Goal: Information Seeking & Learning: Check status

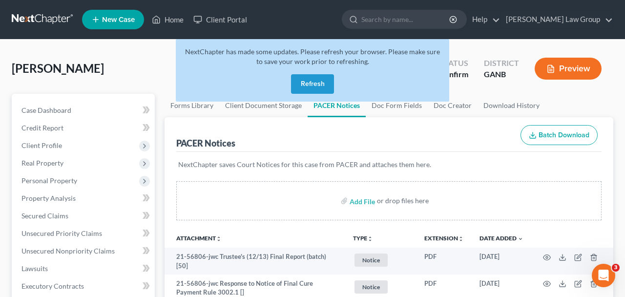
click at [308, 86] on button "Refresh" at bounding box center [312, 84] width 43 height 20
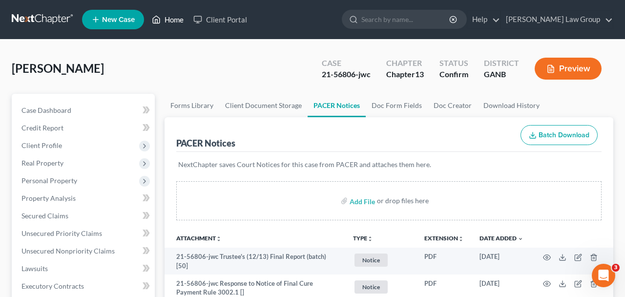
click at [176, 18] on link "Home" at bounding box center [168, 20] width 42 height 18
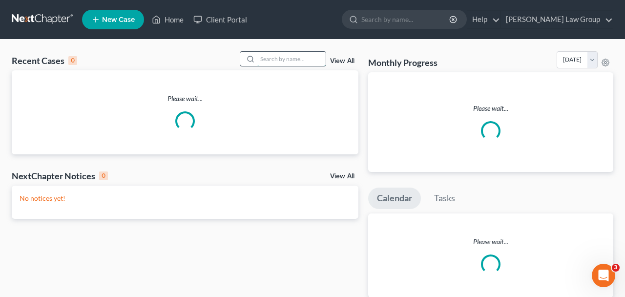
click at [261, 61] on input "search" at bounding box center [291, 59] width 68 height 14
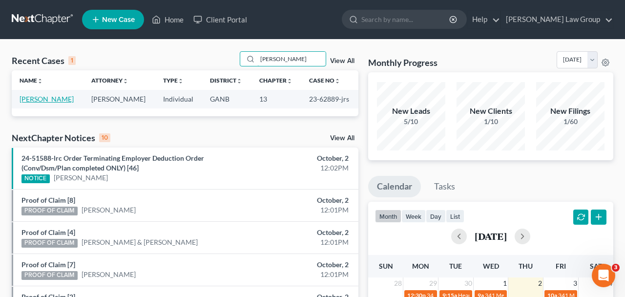
type input "[PERSON_NAME]"
click at [56, 103] on link "[PERSON_NAME]" at bounding box center [47, 99] width 54 height 8
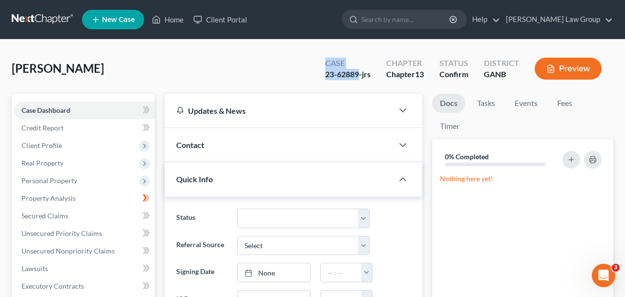
drag, startPoint x: 358, startPoint y: 72, endPoint x: 254, endPoint y: 54, distance: 105.1
click at [254, 54] on div "[PERSON_NAME] Upgraded Case 23-62889-jrs Chapter Chapter 13 Status Confirm Dist…" at bounding box center [313, 72] width 602 height 42
drag, startPoint x: 357, startPoint y: 75, endPoint x: 313, endPoint y: 79, distance: 45.1
click at [314, 79] on div "Case 23-62889-jrs Chapter Chapter 13 Status Confirm District GANB Preview" at bounding box center [464, 68] width 300 height 35
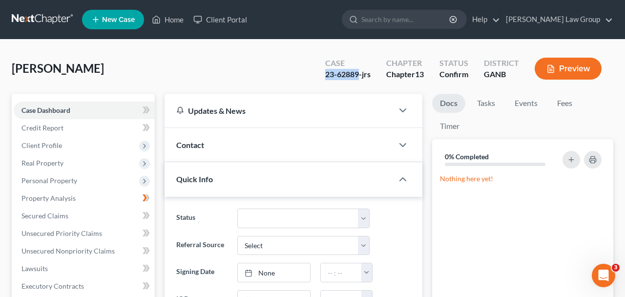
copy div "23-62889"
click at [177, 19] on link "Home" at bounding box center [168, 20] width 42 height 18
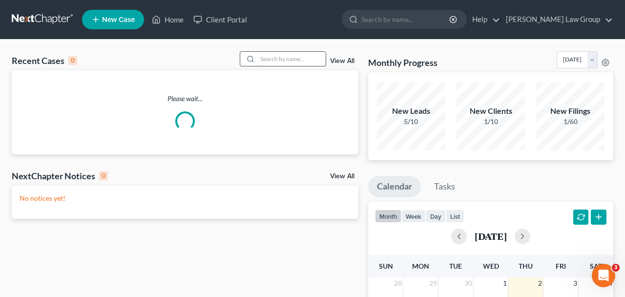
click at [261, 61] on input "search" at bounding box center [291, 59] width 68 height 14
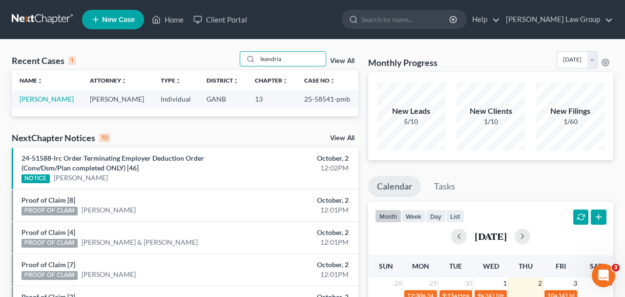
scroll to position [18, 0]
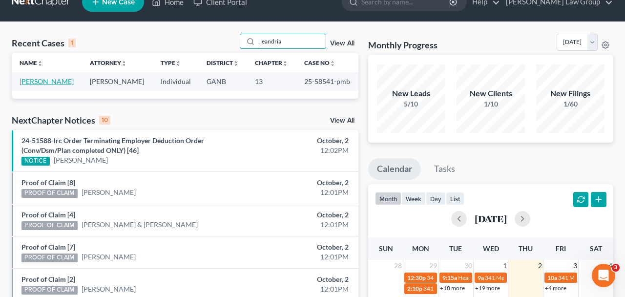
type input "leandria"
click at [55, 84] on link "[PERSON_NAME]" at bounding box center [47, 81] width 54 height 8
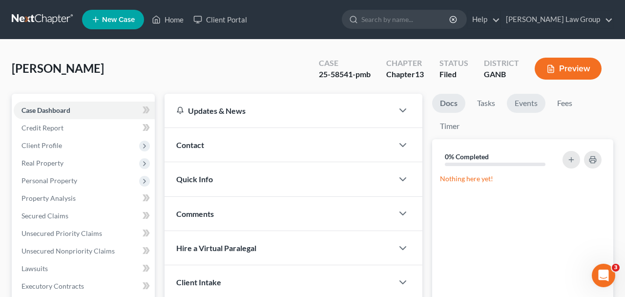
click at [528, 107] on link "Events" at bounding box center [526, 103] width 39 height 19
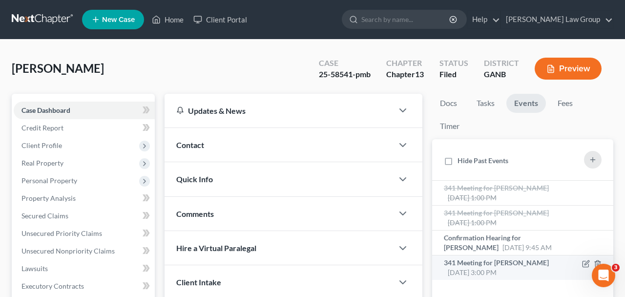
click at [483, 272] on span "[DATE] 3:00 PM" at bounding box center [472, 272] width 49 height 8
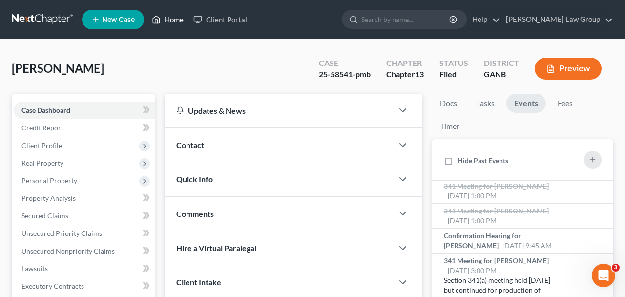
click at [173, 26] on link "Home" at bounding box center [168, 20] width 42 height 18
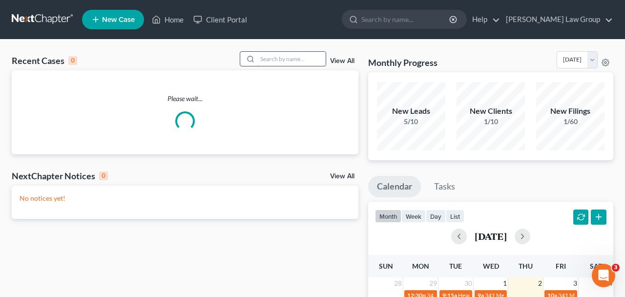
click at [264, 63] on input "search" at bounding box center [291, 59] width 68 height 14
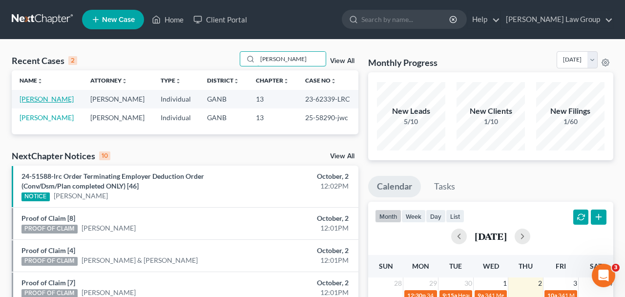
type input "[PERSON_NAME]"
click at [48, 102] on link "[PERSON_NAME]" at bounding box center [47, 99] width 54 height 8
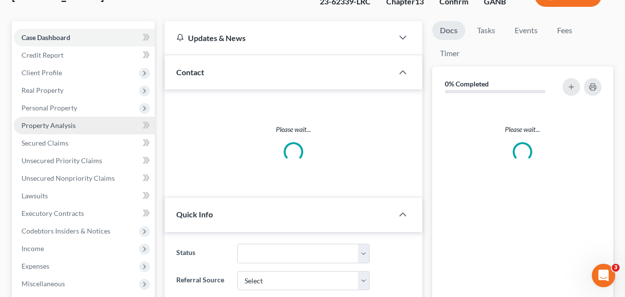
scroll to position [102, 0]
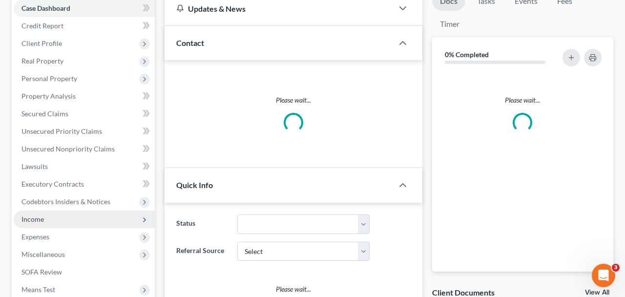
click at [82, 217] on span "Income" at bounding box center [84, 219] width 141 height 18
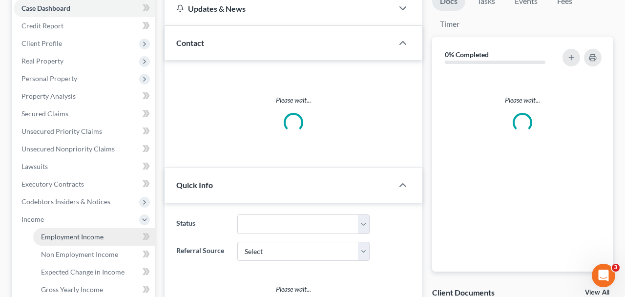
click at [82, 238] on span "Employment Income" at bounding box center [72, 236] width 63 height 8
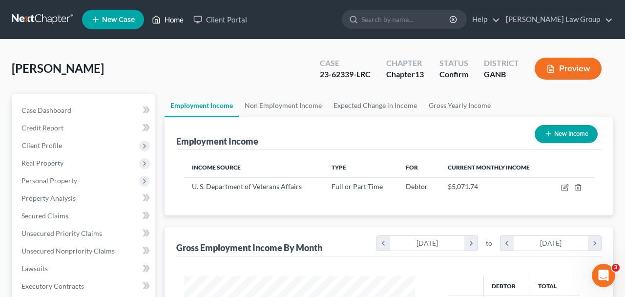
click at [161, 20] on icon at bounding box center [156, 20] width 9 height 12
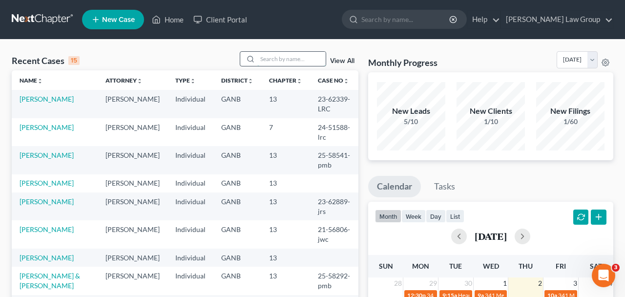
click at [268, 60] on input "search" at bounding box center [291, 59] width 68 height 14
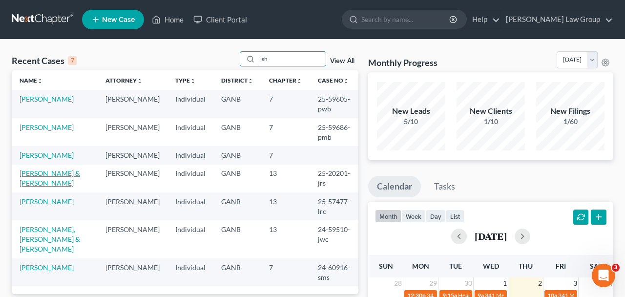
type input "ish"
click at [41, 186] on link "[PERSON_NAME] & [PERSON_NAME]" at bounding box center [50, 178] width 61 height 18
click at [51, 187] on link "[PERSON_NAME] & [PERSON_NAME]" at bounding box center [50, 178] width 61 height 18
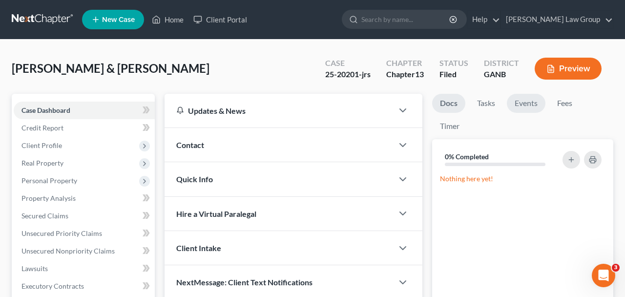
click at [523, 110] on link "Events" at bounding box center [526, 103] width 39 height 19
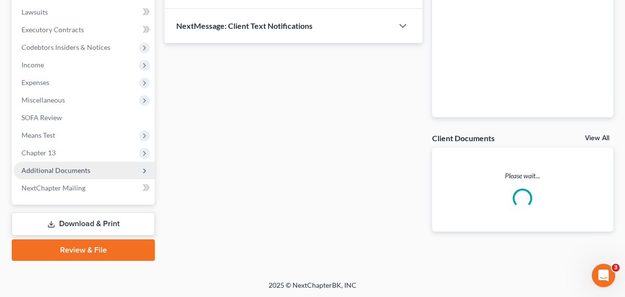
click at [85, 172] on span "Additional Documents" at bounding box center [55, 170] width 69 height 8
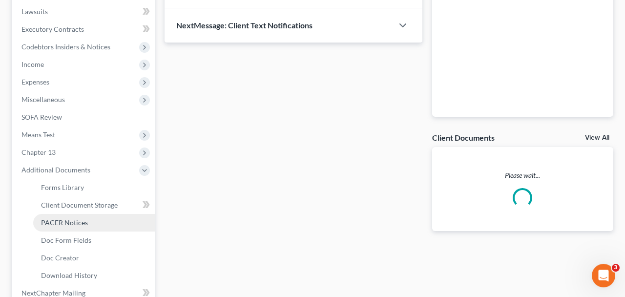
click at [101, 223] on link "PACER Notices" at bounding box center [94, 223] width 122 height 18
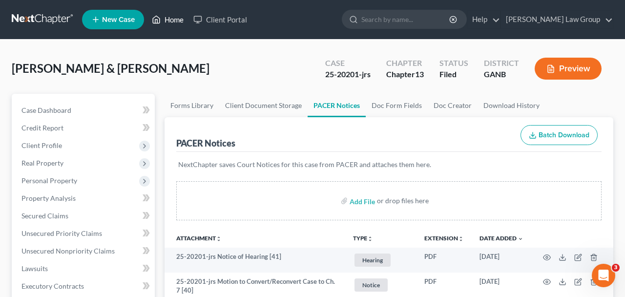
click at [168, 20] on link "Home" at bounding box center [168, 20] width 42 height 18
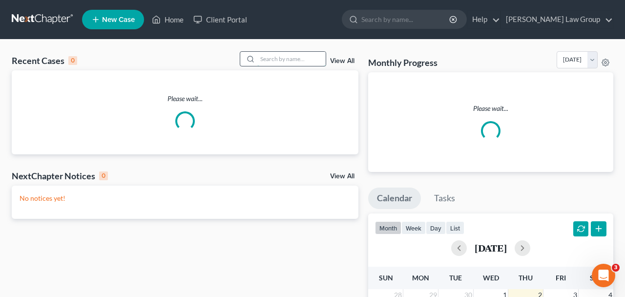
click at [273, 62] on input "search" at bounding box center [291, 59] width 68 height 14
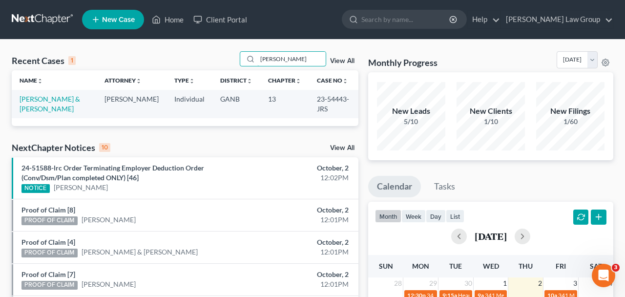
type input "[PERSON_NAME]"
click at [51, 105] on td "[PERSON_NAME] & [PERSON_NAME]" at bounding box center [54, 104] width 85 height 28
click at [46, 101] on link "[PERSON_NAME] & [PERSON_NAME]" at bounding box center [50, 104] width 61 height 18
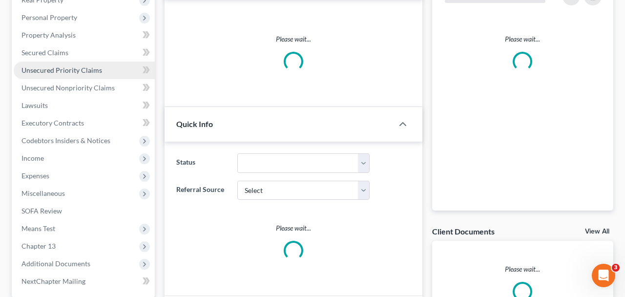
scroll to position [164, 0]
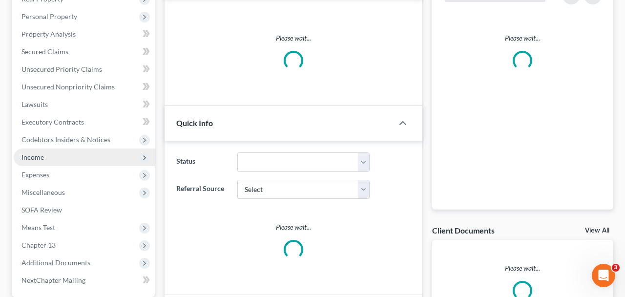
click at [100, 159] on span "Income" at bounding box center [84, 157] width 141 height 18
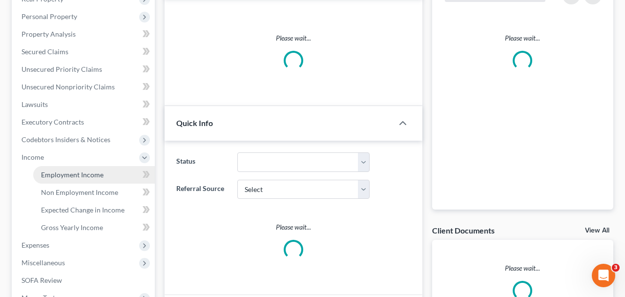
click at [111, 174] on link "Employment Income" at bounding box center [94, 175] width 122 height 18
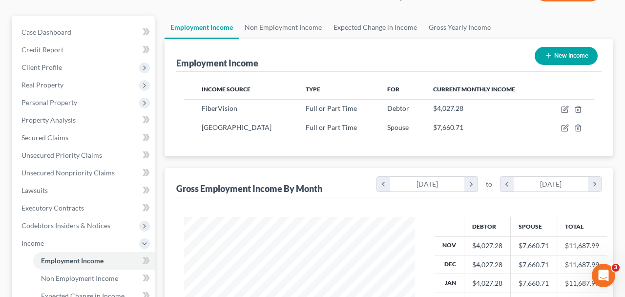
scroll to position [28, 0]
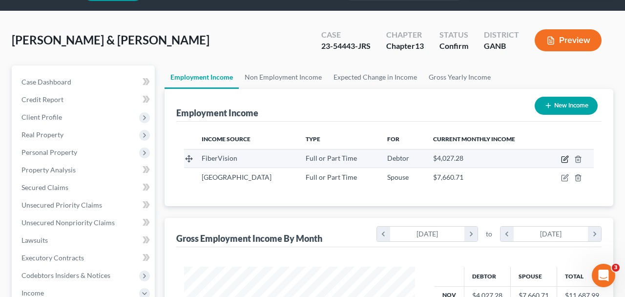
click at [563, 159] on icon "button" at bounding box center [565, 159] width 8 height 8
select select "0"
select select "10"
select select "1"
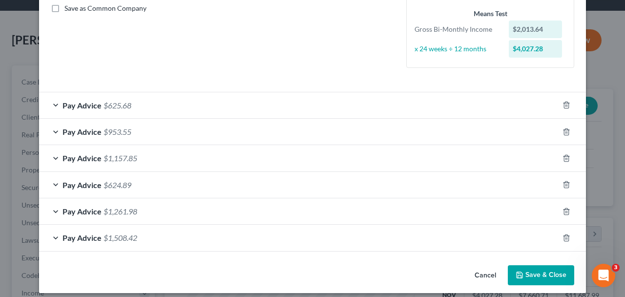
scroll to position [0, 0]
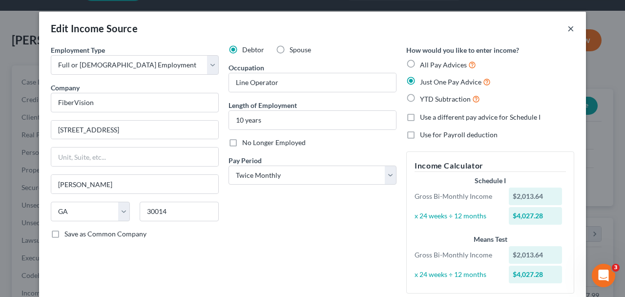
click at [572, 28] on button "×" at bounding box center [571, 28] width 7 height 12
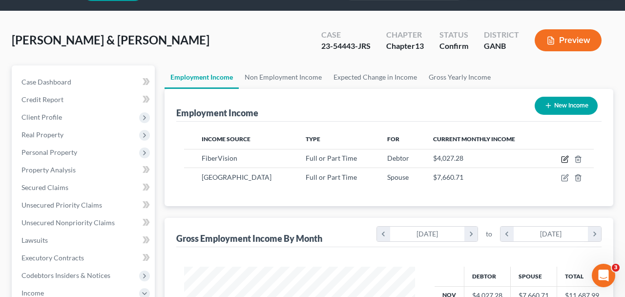
click at [565, 160] on icon "button" at bounding box center [566, 158] width 4 height 4
select select "0"
select select "10"
select select "1"
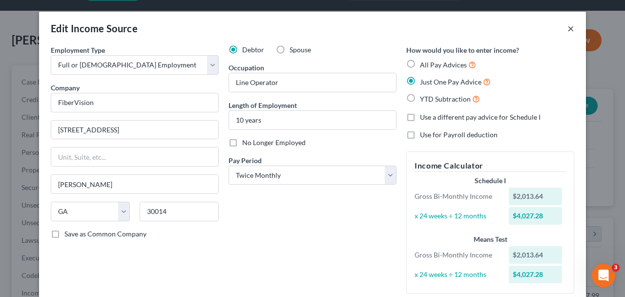
click at [572, 28] on button "×" at bounding box center [571, 28] width 7 height 12
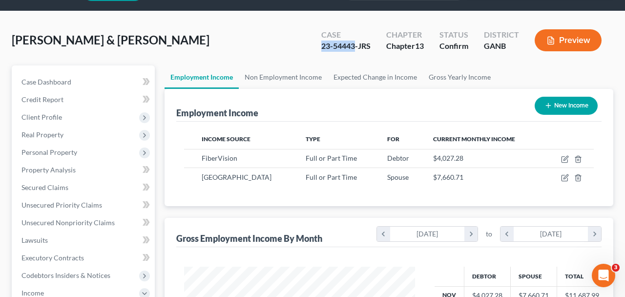
drag, startPoint x: 355, startPoint y: 48, endPoint x: 292, endPoint y: 48, distance: 63.0
click at [292, 48] on div "[PERSON_NAME] & [PERSON_NAME] Upgraded Case 23-54443-JRS Chapter Chapter 13 Sta…" at bounding box center [313, 44] width 602 height 42
copy div "23-54443"
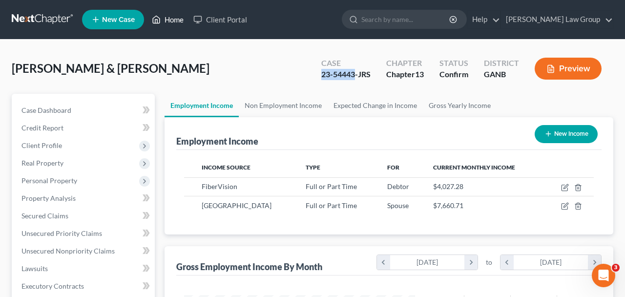
click at [175, 21] on link "Home" at bounding box center [168, 20] width 42 height 18
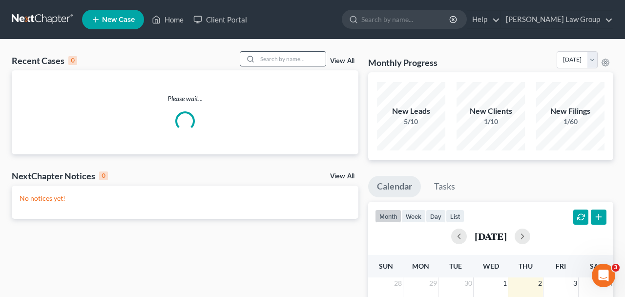
click at [275, 51] on div at bounding box center [283, 58] width 87 height 15
click at [277, 61] on input "search" at bounding box center [291, 59] width 68 height 14
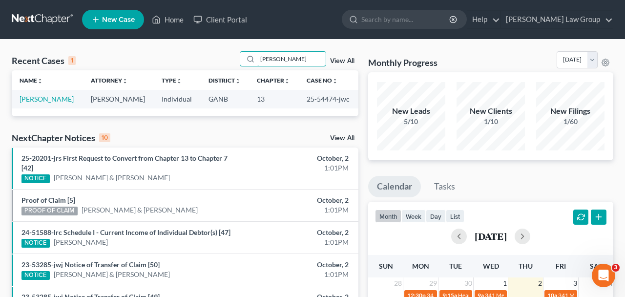
type input "[PERSON_NAME]"
click at [48, 94] on td "[PERSON_NAME]" at bounding box center [47, 99] width 71 height 18
click at [53, 104] on td "[PERSON_NAME]" at bounding box center [47, 99] width 71 height 18
click at [53, 98] on link "[PERSON_NAME]" at bounding box center [47, 99] width 54 height 8
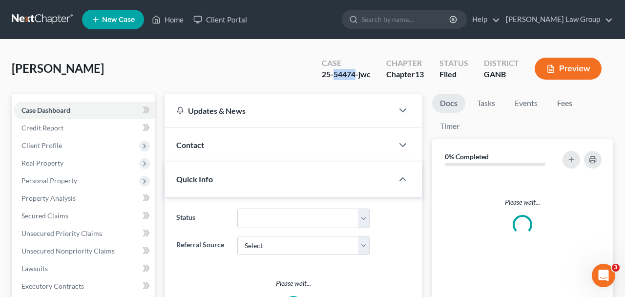
drag, startPoint x: 357, startPoint y: 76, endPoint x: 335, endPoint y: 75, distance: 22.0
click at [335, 75] on div "25-54474-jwc" at bounding box center [346, 74] width 49 height 11
copy div "54474"
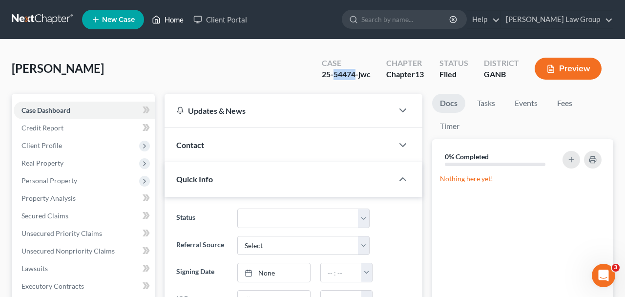
click at [174, 17] on link "Home" at bounding box center [168, 20] width 42 height 18
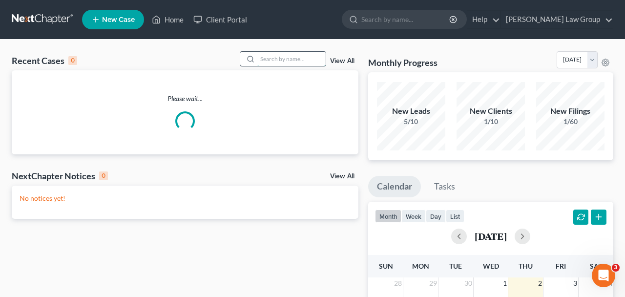
click at [300, 60] on input "search" at bounding box center [291, 59] width 68 height 14
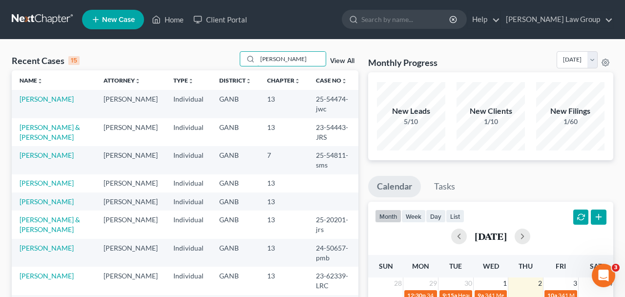
type input "[PERSON_NAME]"
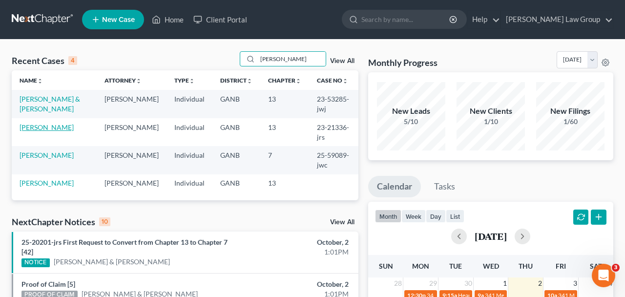
click at [40, 123] on link "[PERSON_NAME]" at bounding box center [47, 127] width 54 height 8
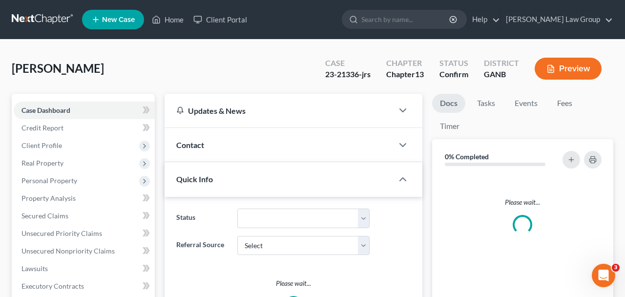
drag, startPoint x: 96, startPoint y: 81, endPoint x: 9, endPoint y: 67, distance: 88.4
click at [9, 67] on div "[PERSON_NAME] Upgraded Case 23-21336-jrs Chapter Chapter 13 Status Confirm Dist…" at bounding box center [312, 288] width 625 height 497
copy span "[PERSON_NAME]"
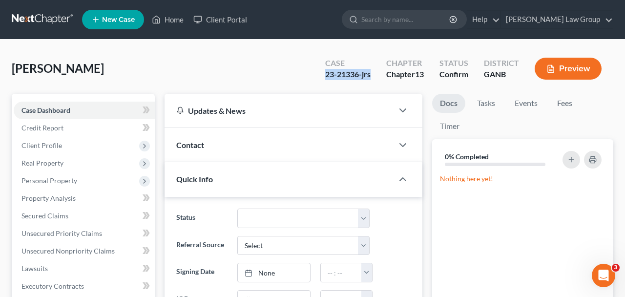
drag, startPoint x: 374, startPoint y: 77, endPoint x: 313, endPoint y: 77, distance: 60.6
click at [314, 77] on div "Case 23-21336-jrs Chapter Chapter 13 Status Confirm District GANB Preview" at bounding box center [464, 68] width 300 height 35
click at [356, 77] on div "23-21336-jrs" at bounding box center [347, 74] width 45 height 11
drag, startPoint x: 358, startPoint y: 77, endPoint x: 312, endPoint y: 76, distance: 46.4
click at [312, 76] on div "[PERSON_NAME] Upgraded Case 23-21336-jrs Chapter Chapter 13 Status Confirm Dist…" at bounding box center [313, 72] width 602 height 42
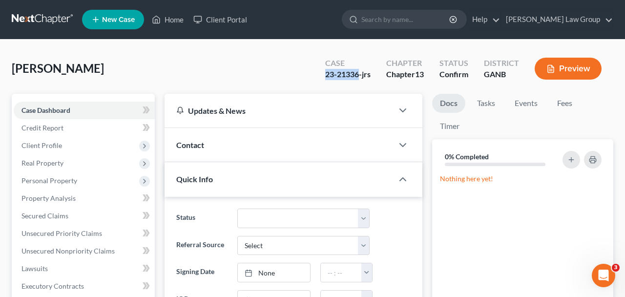
copy div "23-21336"
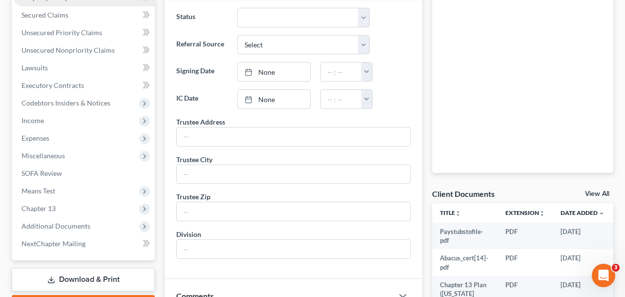
scroll to position [263, 0]
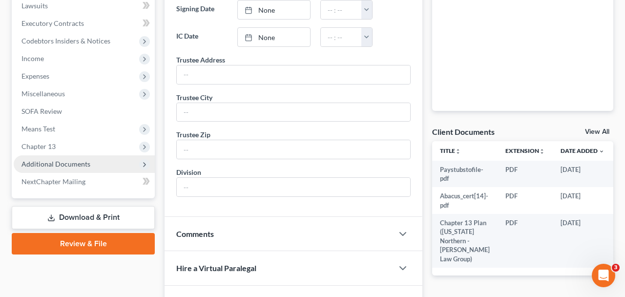
click at [90, 168] on span "Additional Documents" at bounding box center [84, 164] width 141 height 18
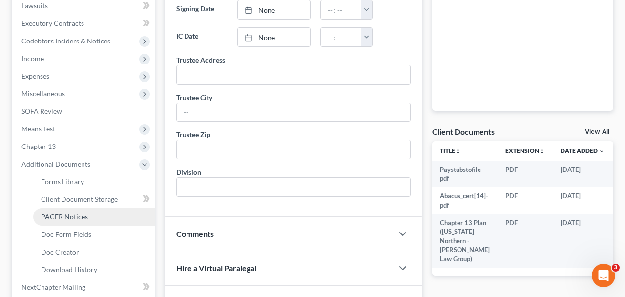
click at [89, 213] on link "PACER Notices" at bounding box center [94, 217] width 122 height 18
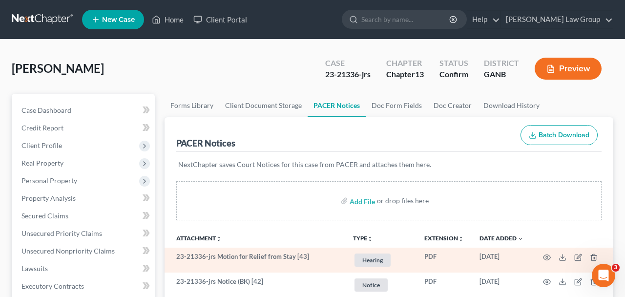
click at [543, 253] on td at bounding box center [572, 260] width 82 height 25
click at [545, 256] on icon "button" at bounding box center [547, 257] width 8 height 8
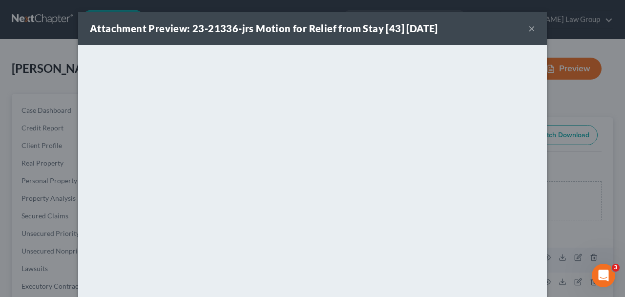
click at [534, 29] on button "×" at bounding box center [531, 28] width 7 height 12
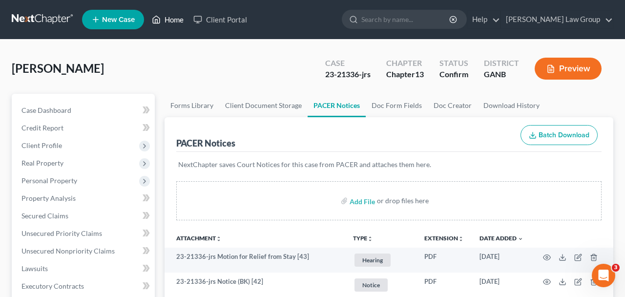
click at [178, 24] on link "Home" at bounding box center [168, 20] width 42 height 18
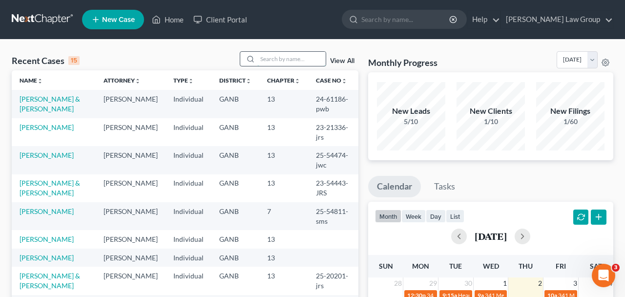
click at [262, 58] on input "search" at bounding box center [291, 59] width 68 height 14
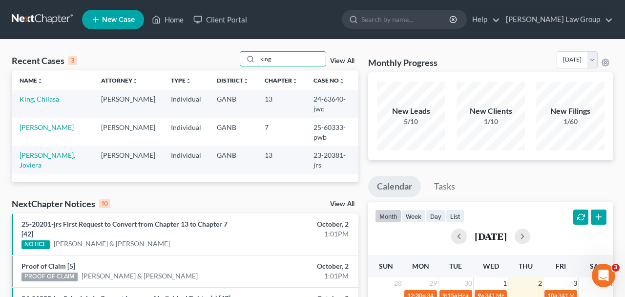
type input "king"
click at [47, 104] on td "King, Chilasa" at bounding box center [53, 104] width 82 height 28
click at [58, 99] on link "King, Chilasa" at bounding box center [40, 99] width 40 height 8
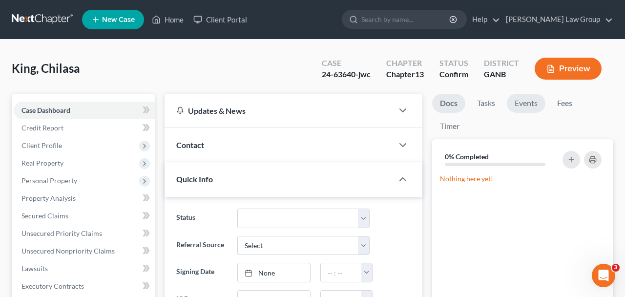
click at [524, 104] on link "Events" at bounding box center [526, 103] width 39 height 19
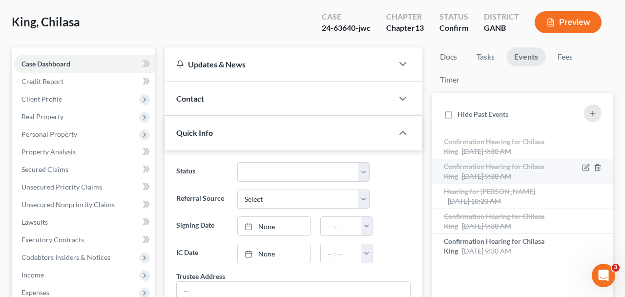
scroll to position [48, 0]
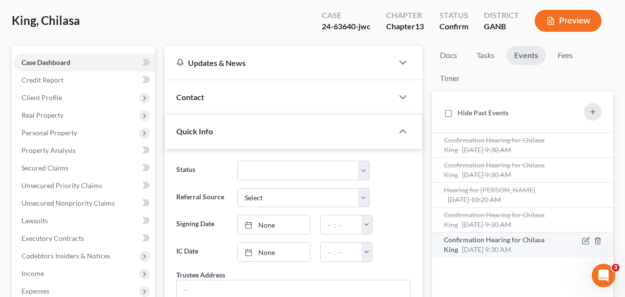
click at [471, 240] on span "Confirmation Hearing for Chilasa King" at bounding box center [494, 244] width 101 height 18
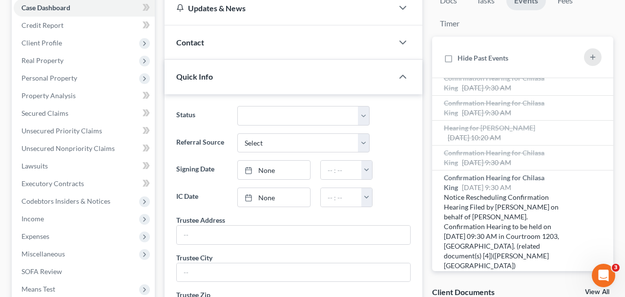
scroll to position [0, 0]
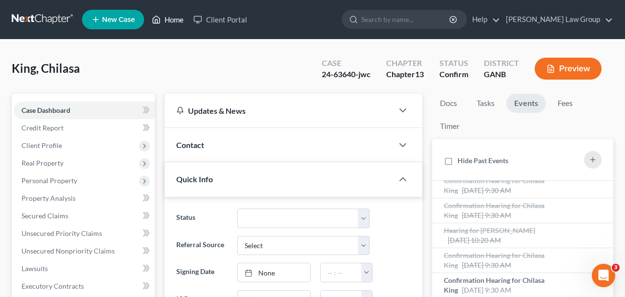
click at [173, 21] on link "Home" at bounding box center [168, 20] width 42 height 18
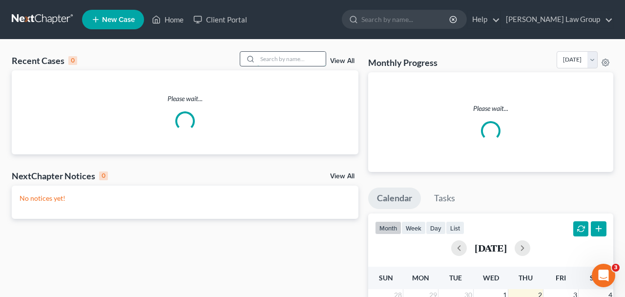
click at [267, 61] on input "search" at bounding box center [291, 59] width 68 height 14
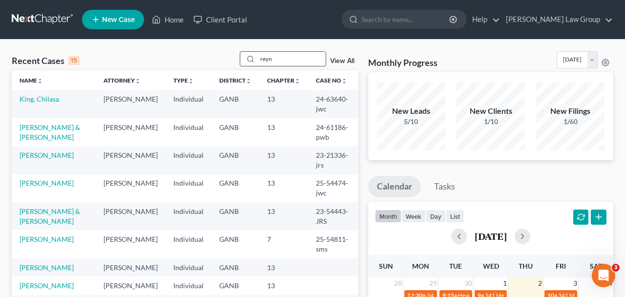
type input "[PERSON_NAME]"
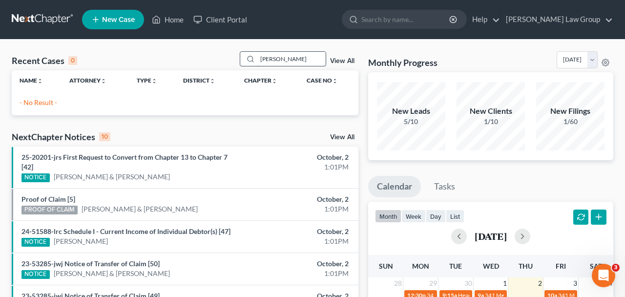
drag, startPoint x: 274, startPoint y: 60, endPoint x: 239, endPoint y: 60, distance: 34.7
click at [257, 60] on input "[PERSON_NAME]" at bounding box center [291, 59] width 68 height 14
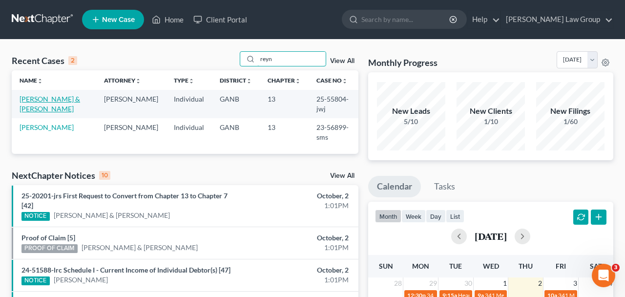
type input "reyn"
click at [73, 99] on link "[PERSON_NAME] & [PERSON_NAME]" at bounding box center [50, 104] width 61 height 18
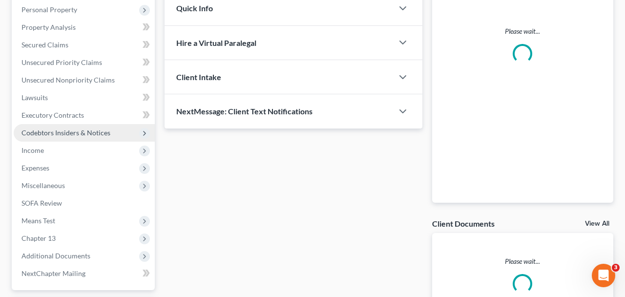
scroll to position [256, 0]
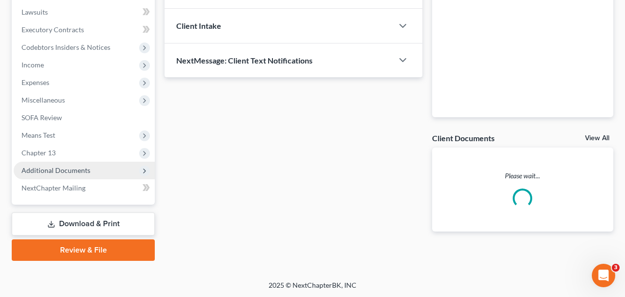
click at [125, 174] on span "Additional Documents" at bounding box center [84, 171] width 141 height 18
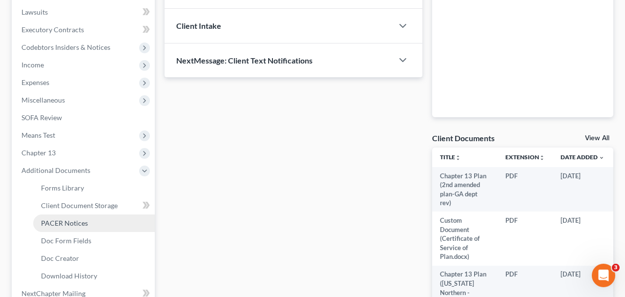
click at [93, 226] on link "PACER Notices" at bounding box center [94, 223] width 122 height 18
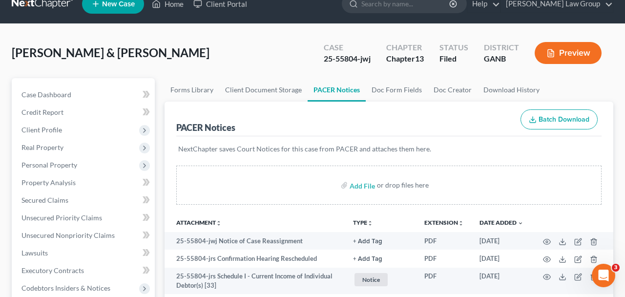
scroll to position [17, 0]
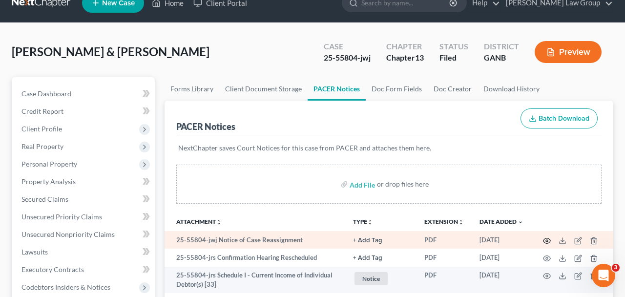
click at [547, 240] on icon "button" at bounding box center [547, 241] width 8 height 8
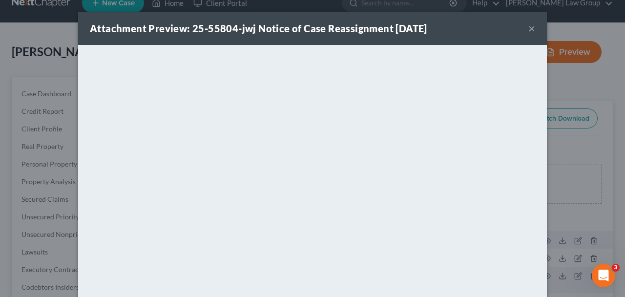
click at [536, 30] on div "Attachment Preview: 25-55804-jwj Notice of Case Reassignment [DATE] ×" at bounding box center [312, 28] width 469 height 33
click at [530, 30] on button "×" at bounding box center [531, 28] width 7 height 12
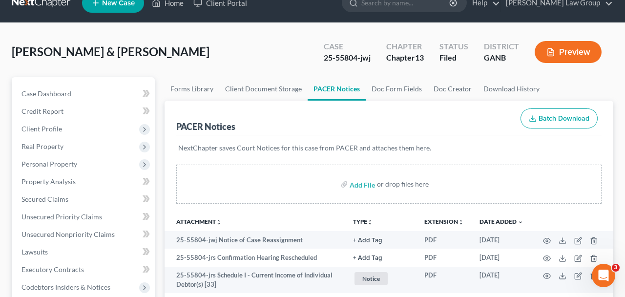
scroll to position [0, 0]
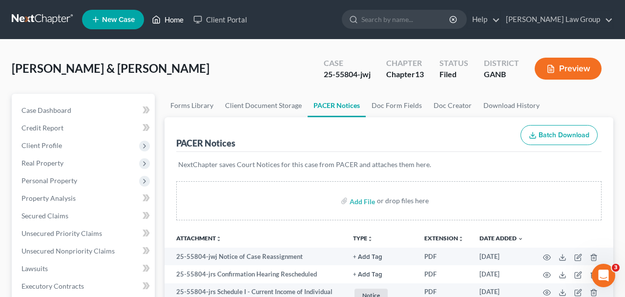
click at [168, 22] on link "Home" at bounding box center [168, 20] width 42 height 18
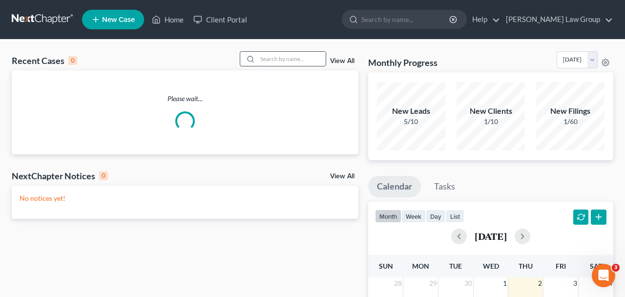
click at [322, 55] on input "search" at bounding box center [291, 59] width 68 height 14
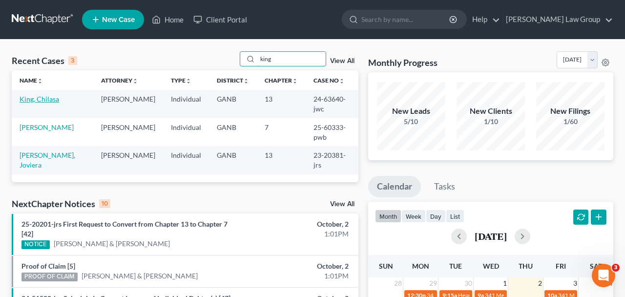
type input "king"
click at [45, 100] on link "King, Chilasa" at bounding box center [40, 99] width 40 height 8
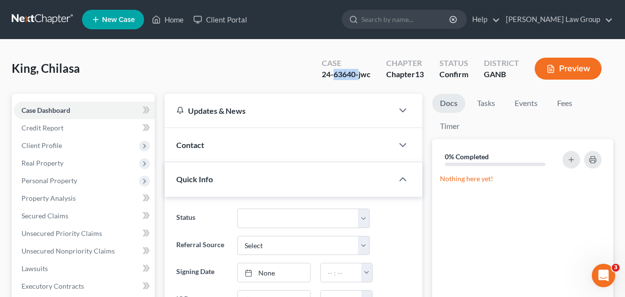
drag, startPoint x: 356, startPoint y: 77, endPoint x: 334, endPoint y: 76, distance: 22.0
click at [334, 76] on div "24-63640-jwc" at bounding box center [346, 74] width 49 height 11
drag, startPoint x: 334, startPoint y: 76, endPoint x: 348, endPoint y: 76, distance: 14.2
click at [348, 76] on div "24-63640-jwc" at bounding box center [346, 74] width 49 height 11
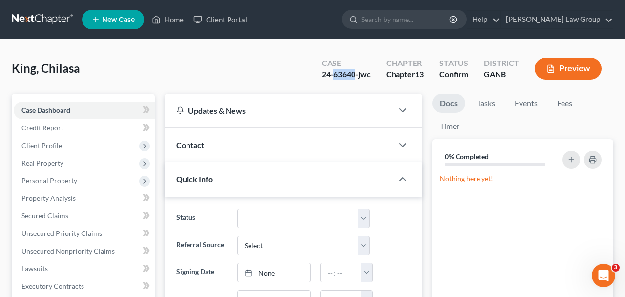
copy div "63640"
click at [517, 101] on link "Events" at bounding box center [526, 103] width 39 height 19
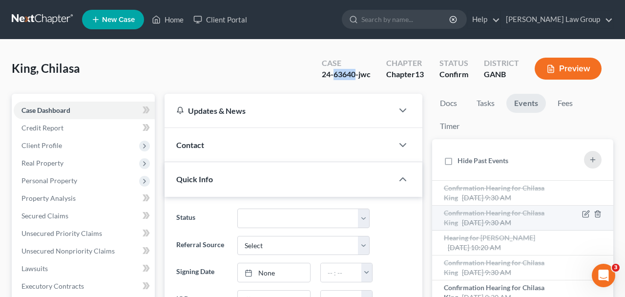
scroll to position [7, 0]
